Goal: Information Seeking & Learning: Learn about a topic

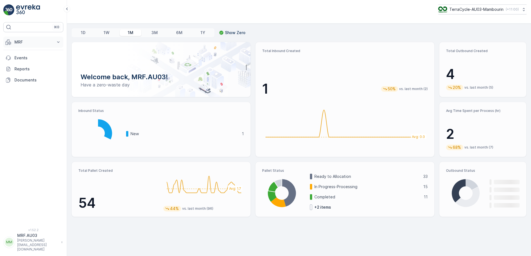
click at [58, 41] on icon at bounding box center [59, 42] width 6 height 6
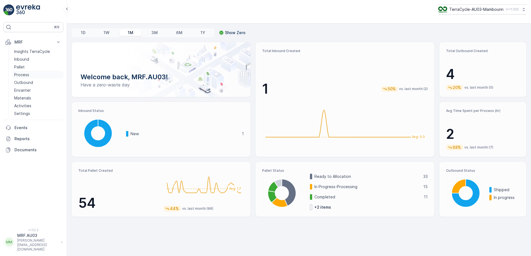
click at [29, 75] on p "Process" at bounding box center [21, 75] width 15 height 6
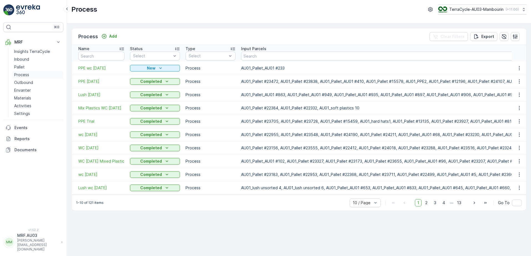
click at [27, 76] on p "Process" at bounding box center [21, 75] width 15 height 6
click at [90, 69] on span "PPE wc [DATE]" at bounding box center [101, 69] width 46 height 6
click at [89, 82] on span "PPE [DATE]" at bounding box center [101, 82] width 46 height 6
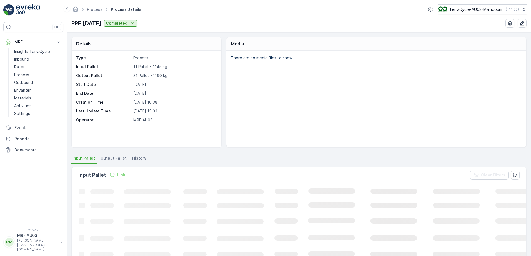
click at [111, 158] on span "Output Pallet" at bounding box center [113, 159] width 26 height 6
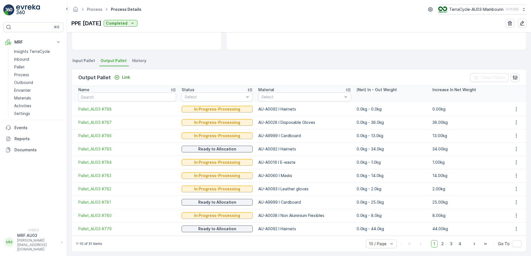
scroll to position [101, 0]
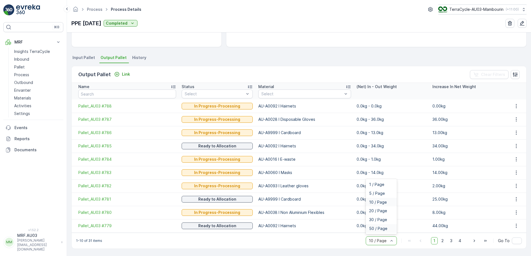
click at [378, 227] on span "50 / Page" at bounding box center [378, 229] width 18 height 4
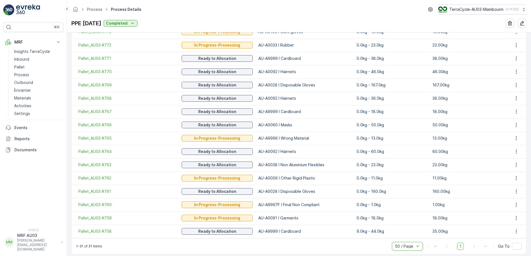
scroll to position [374, 0]
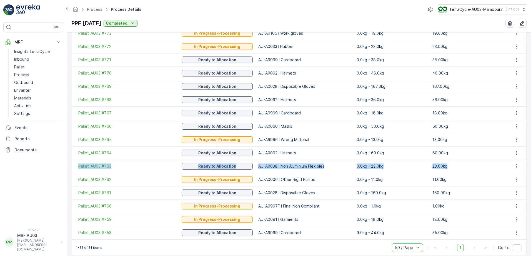
drag, startPoint x: 75, startPoint y: 166, endPoint x: 452, endPoint y: 164, distance: 377.8
click at [452, 164] on tr "Pallet_AU03 #763 Ready to Allocation AU-A0038 I Non Aluminium Flexibles 0.0kg -…" at bounding box center [299, 166] width 454 height 13
click at [455, 165] on p "23.00kg" at bounding box center [467, 167] width 71 height 6
